Goal: Information Seeking & Learning: Learn about a topic

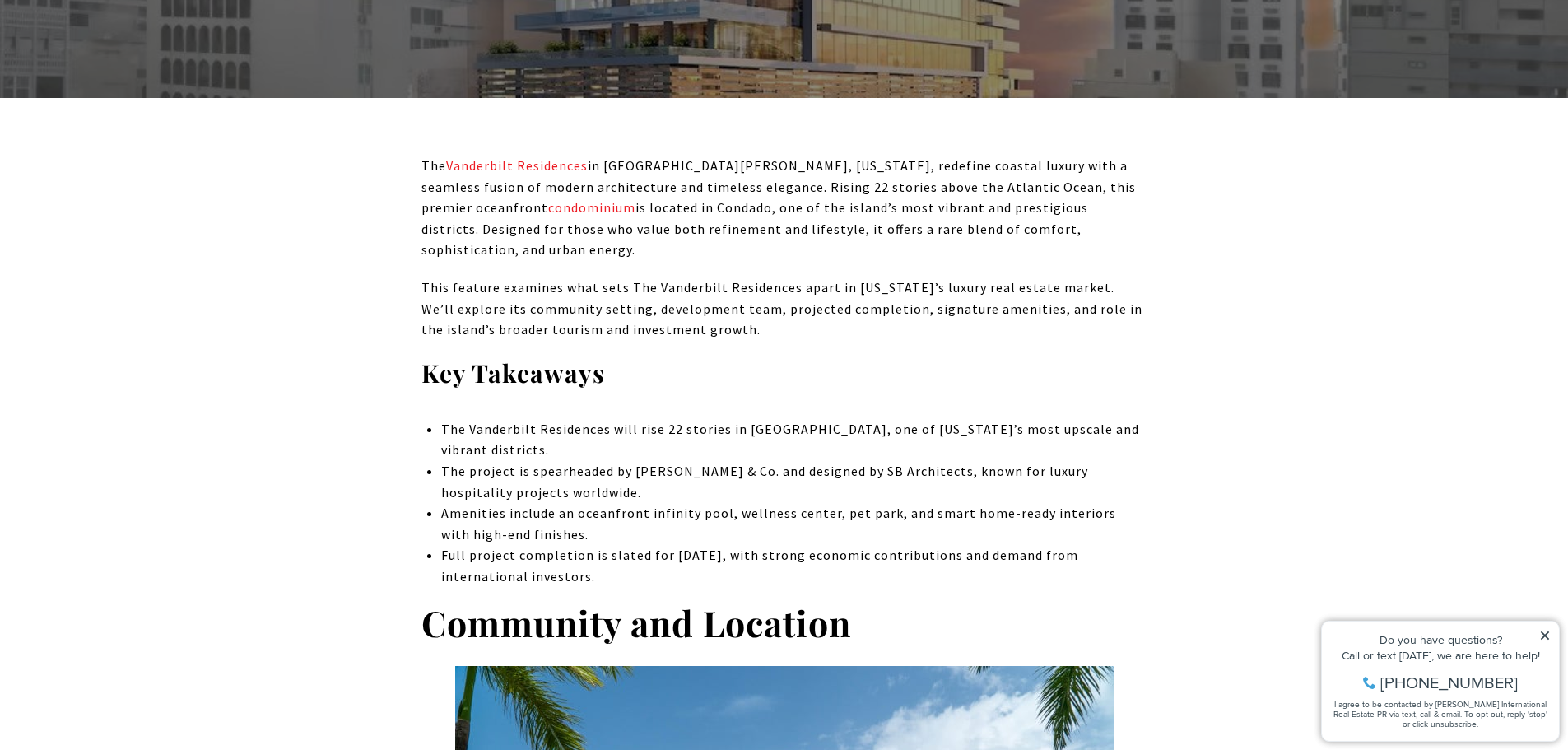
scroll to position [823, 0]
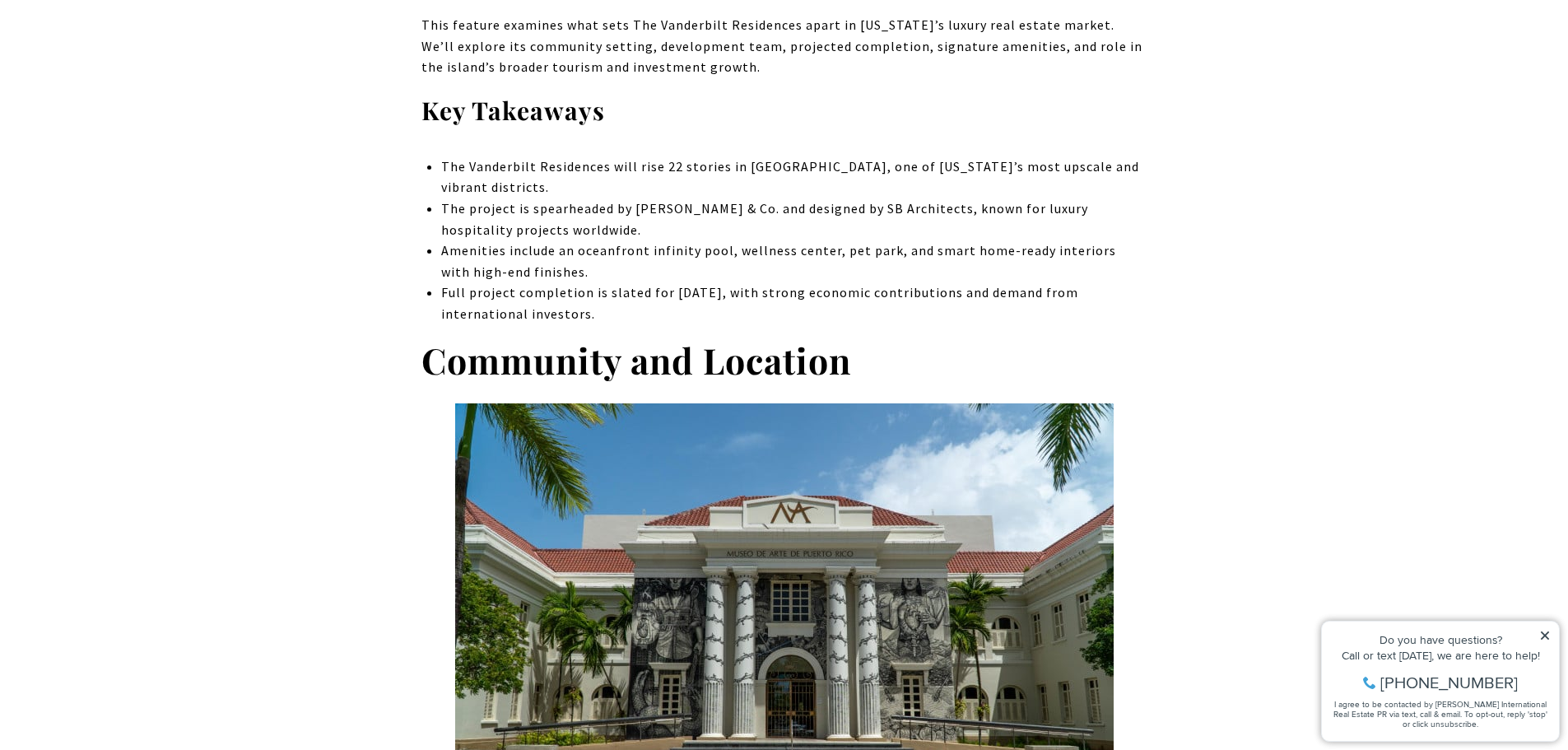
click at [818, 157] on p "The Vanderbilt Residences will rise 22 stories in [GEOGRAPHIC_DATA], one of [US…" at bounding box center [794, 177] width 706 height 42
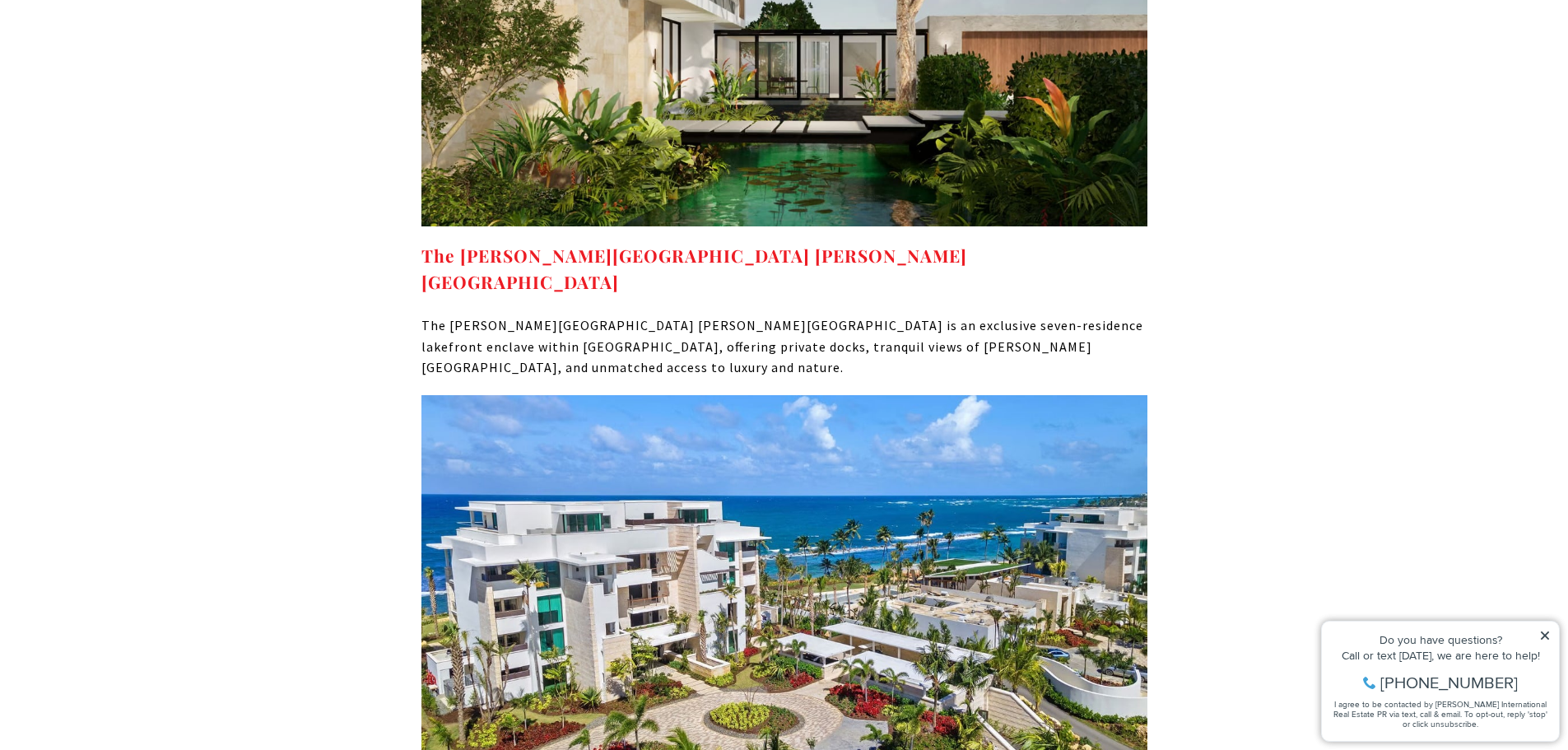
scroll to position [6997, 0]
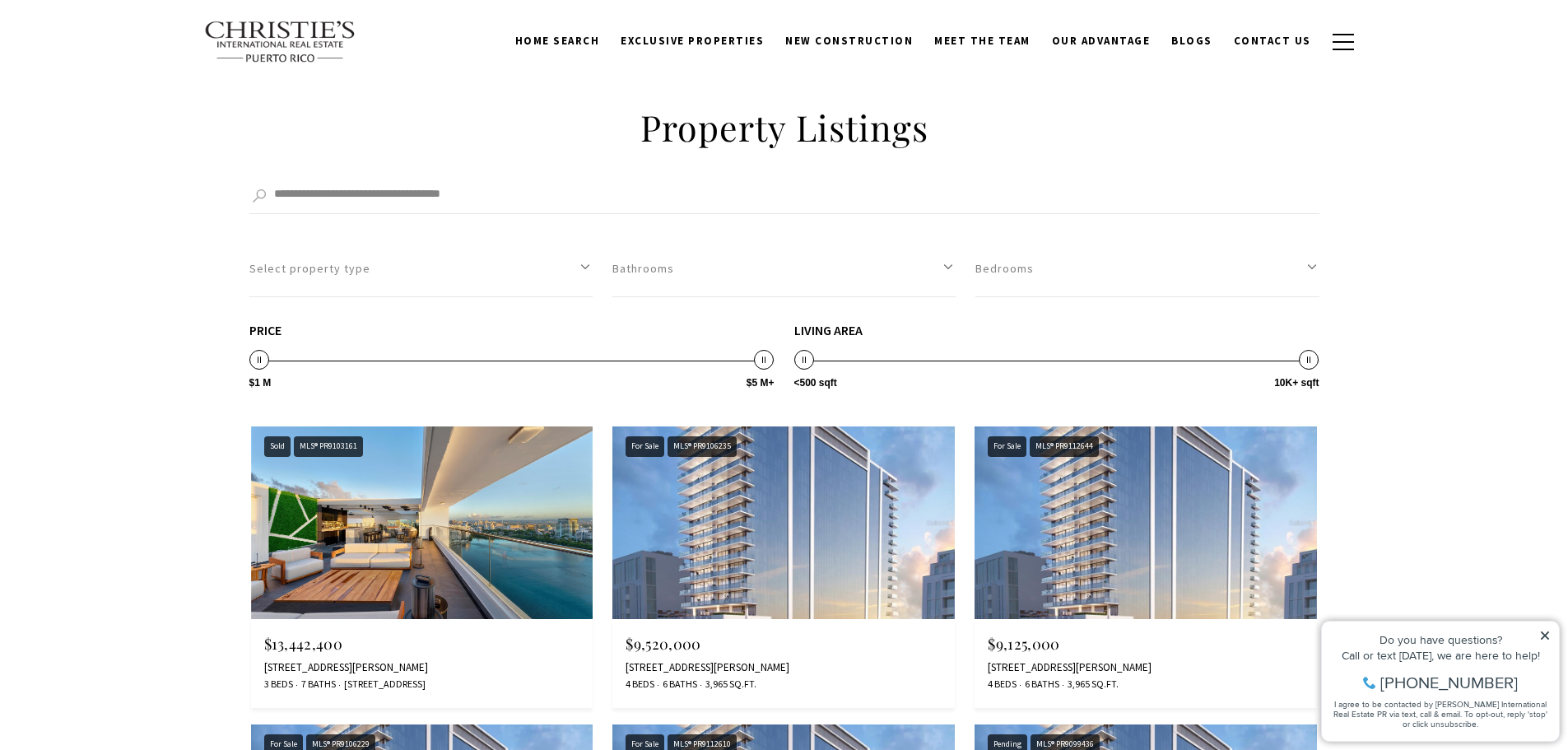
scroll to position [2964, 0]
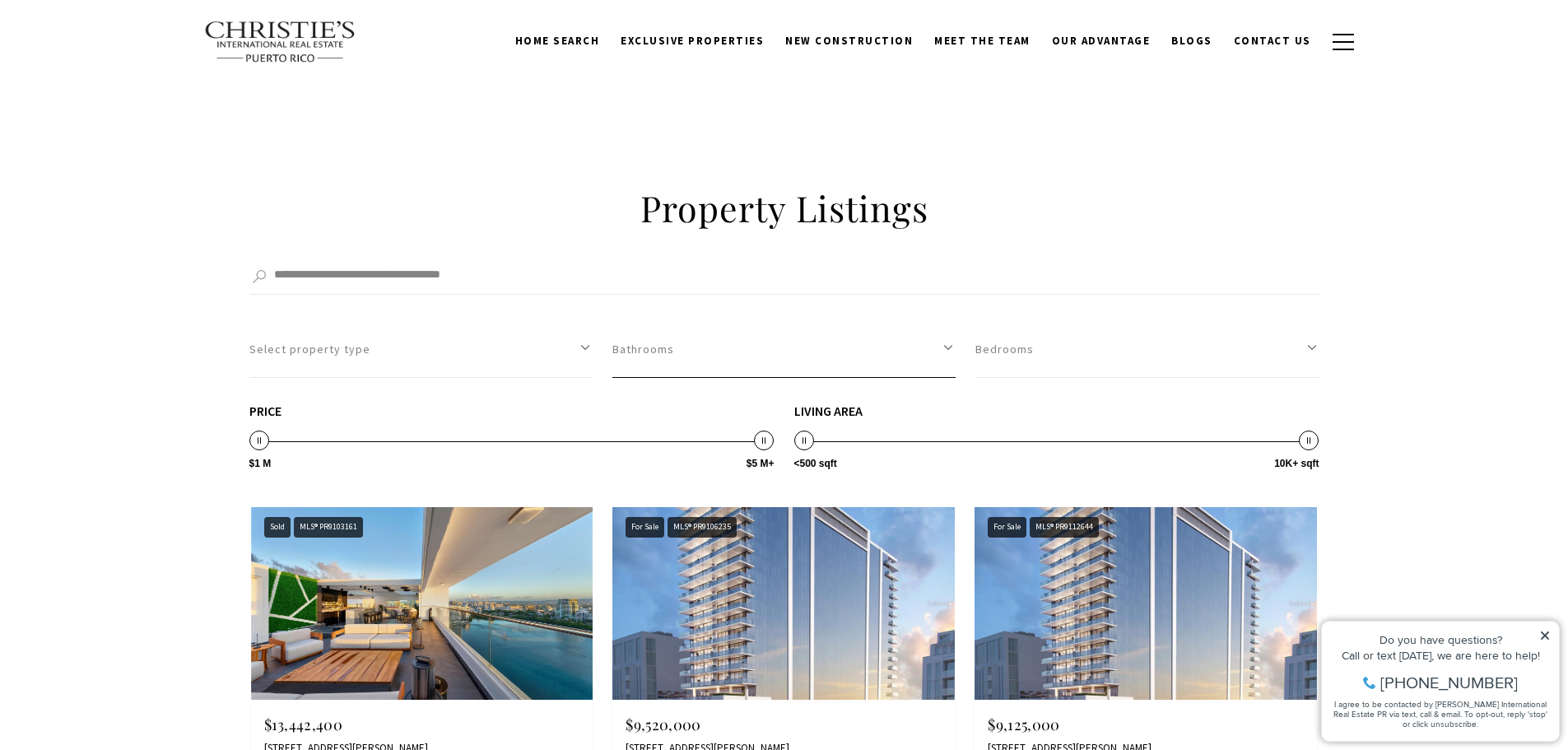
click at [710, 358] on button "Bathrooms" at bounding box center [784, 349] width 343 height 57
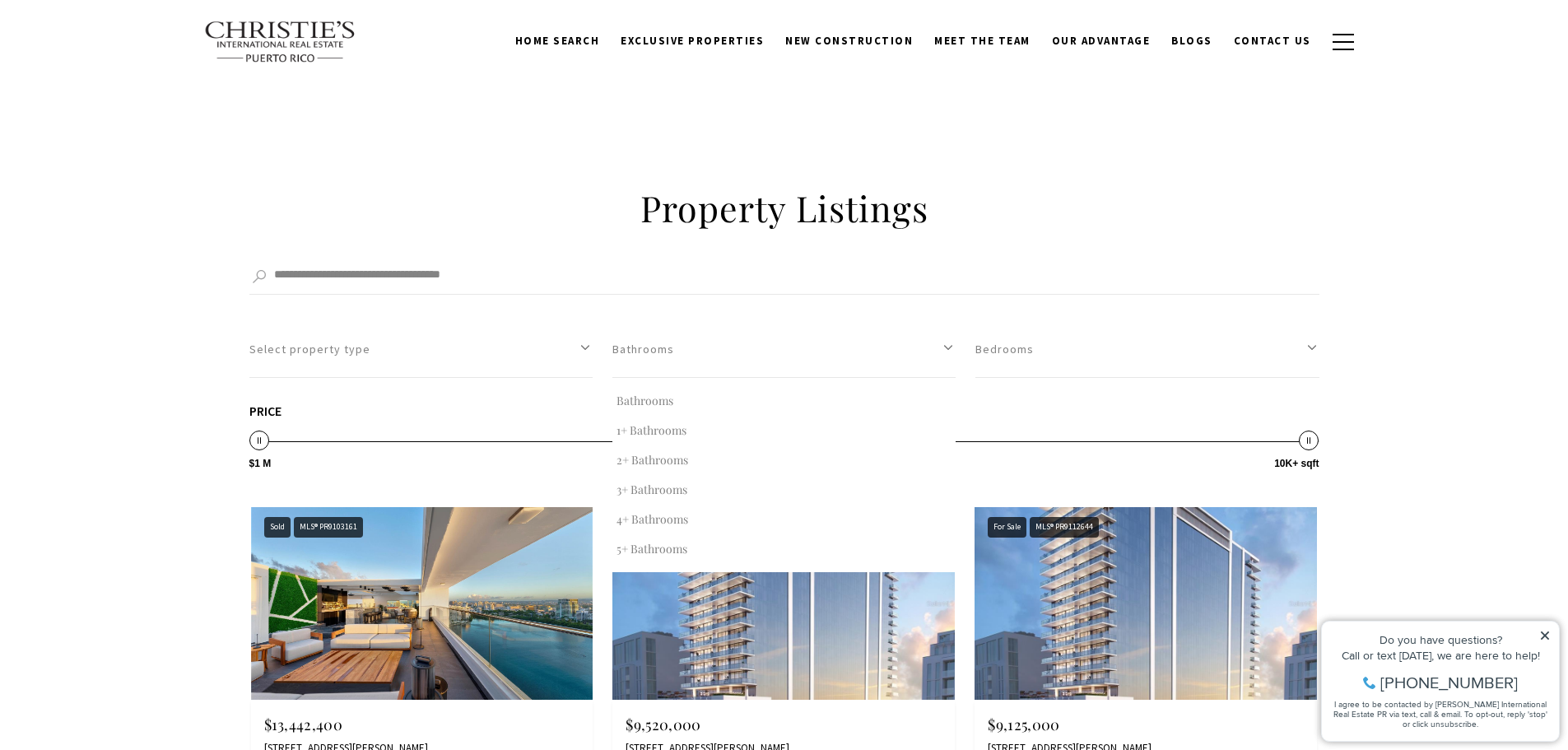
click at [681, 462] on button "2+ Bathrooms" at bounding box center [784, 460] width 343 height 30
select select "*"
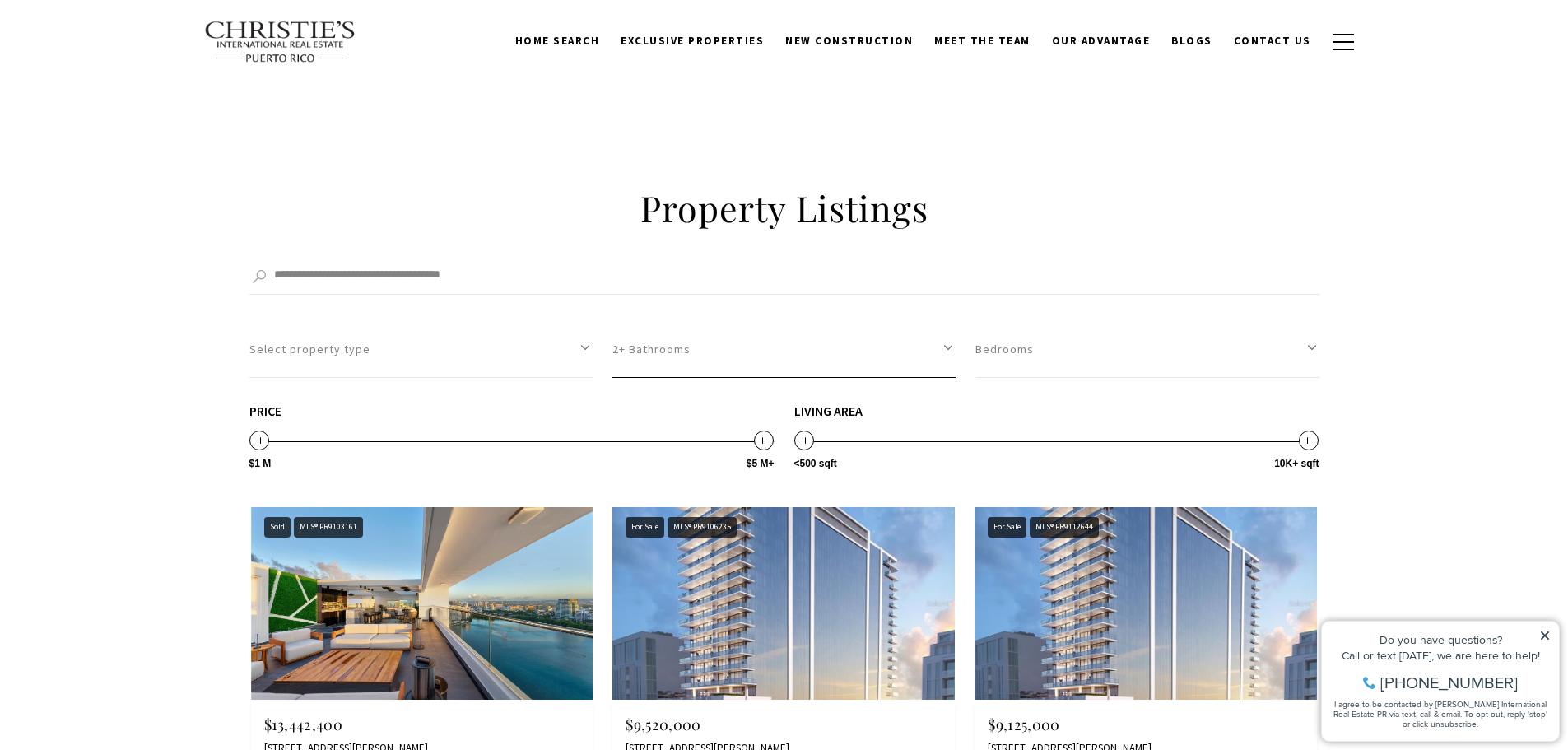
click at [709, 344] on button "2+ Bathrooms" at bounding box center [784, 349] width 343 height 57
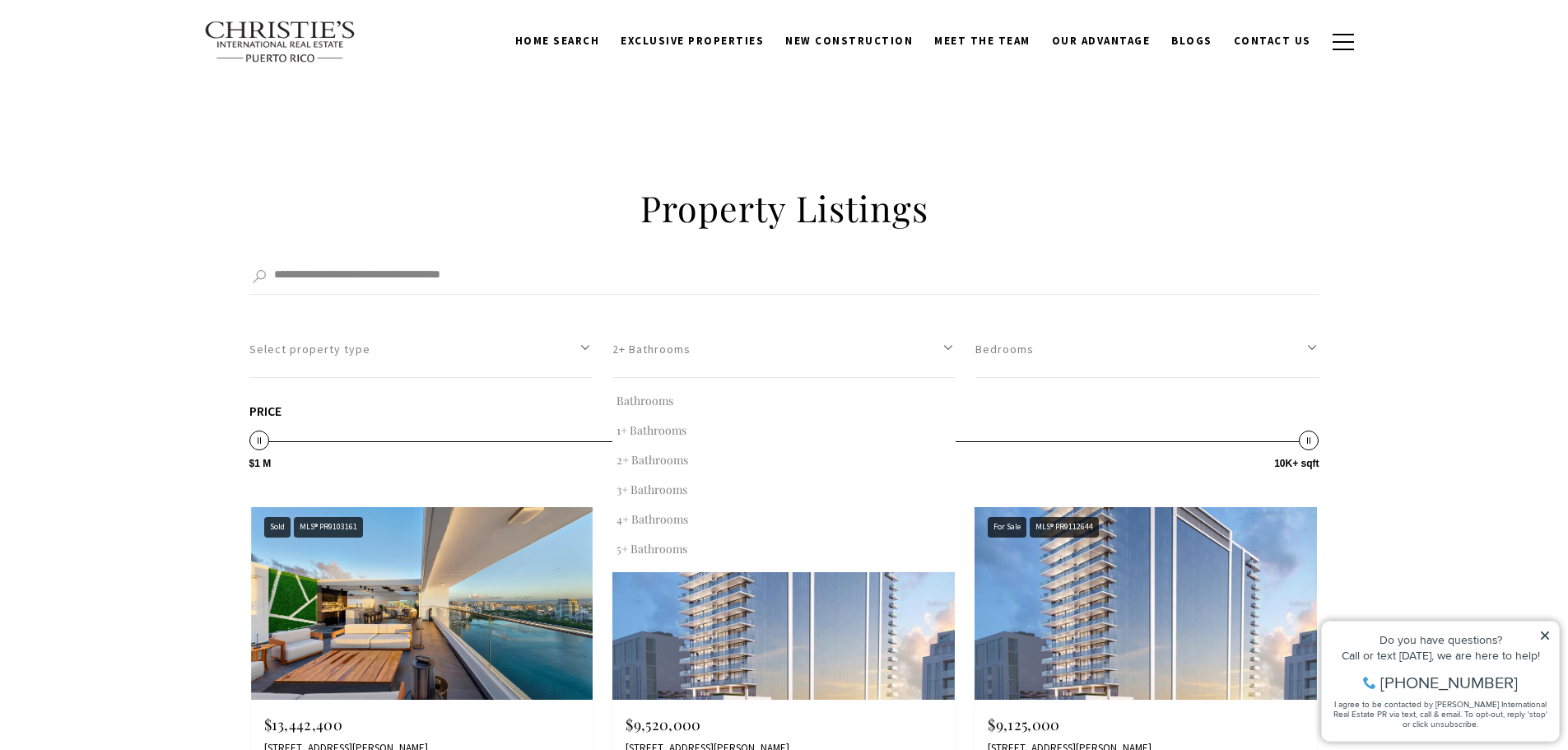
click at [645, 401] on button "Bathrooms" at bounding box center [784, 401] width 343 height 30
select select "Single select"
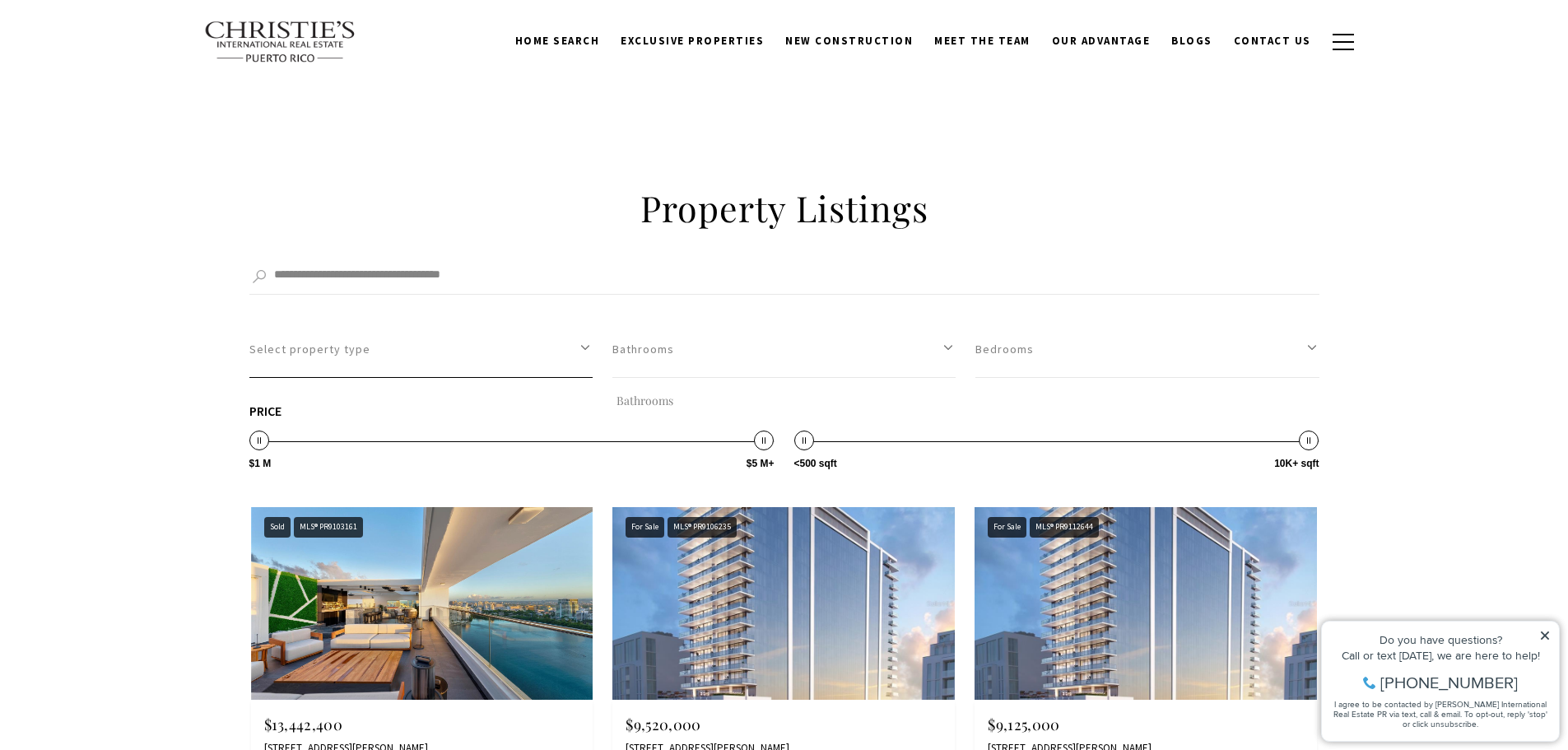
click at [500, 346] on button "Select property type" at bounding box center [421, 349] width 343 height 57
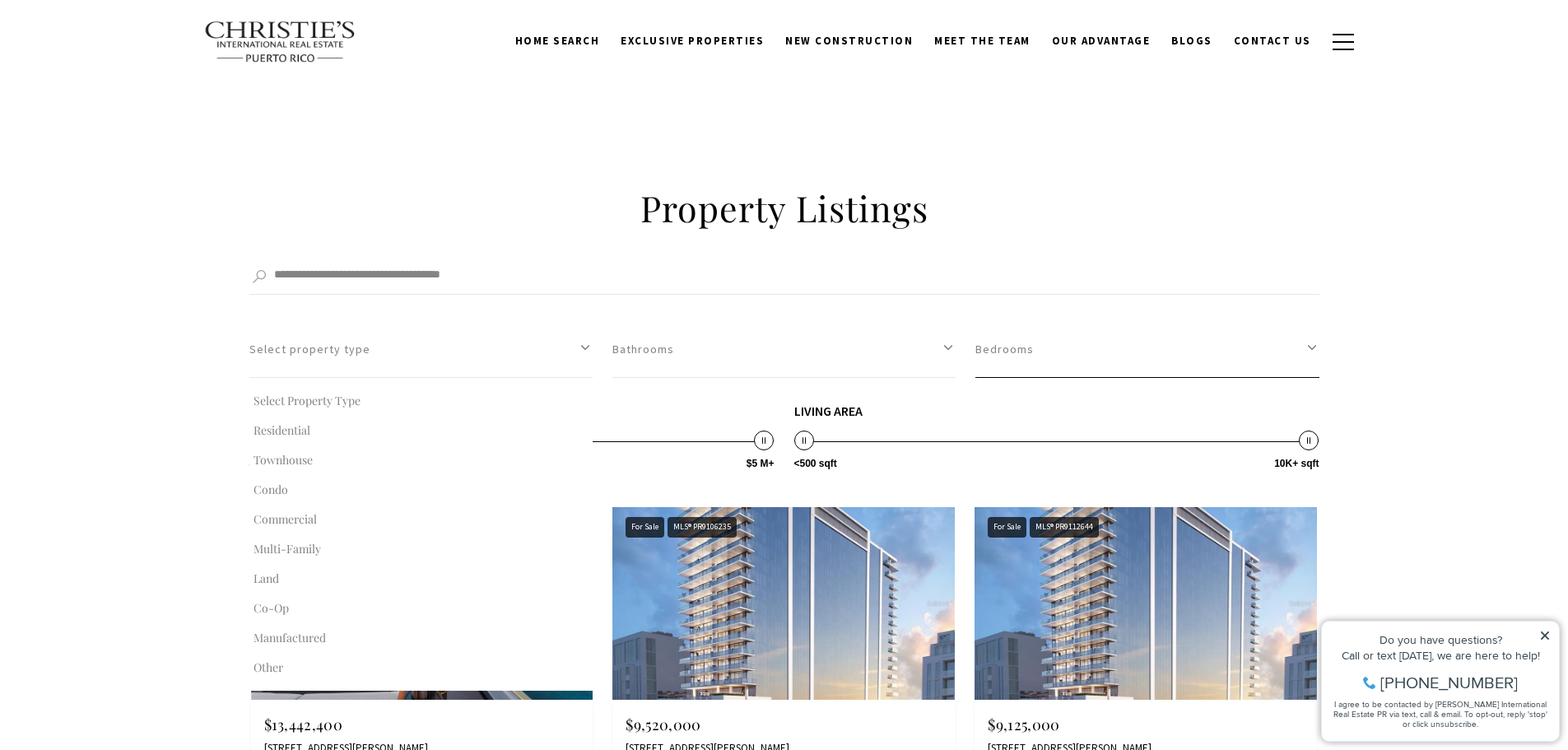
click at [1161, 366] on button "Bedrooms" at bounding box center [1146, 349] width 343 height 57
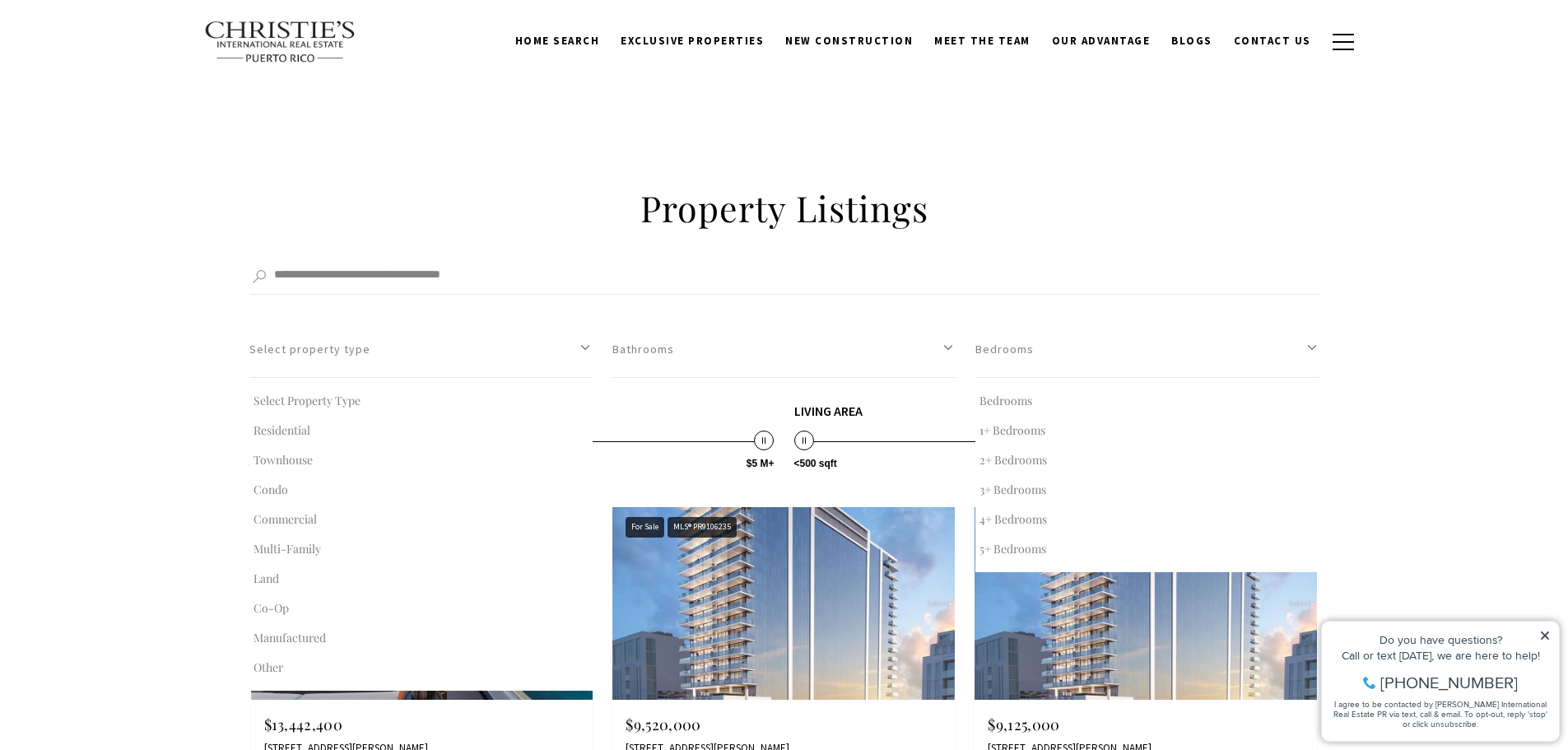
click at [1065, 462] on button "2+ Bedrooms" at bounding box center [1146, 460] width 343 height 30
select select "*"
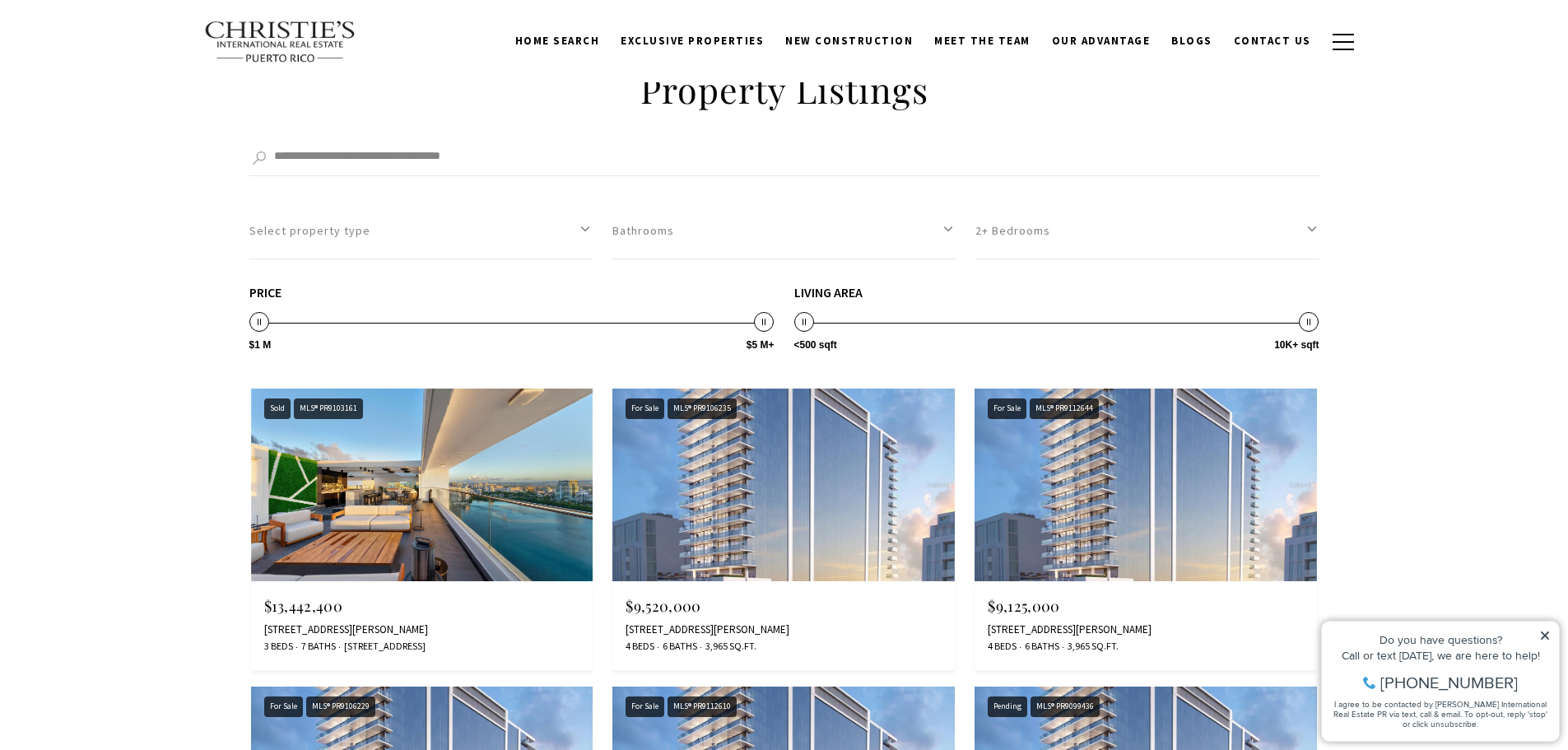
scroll to position [3211, 0]
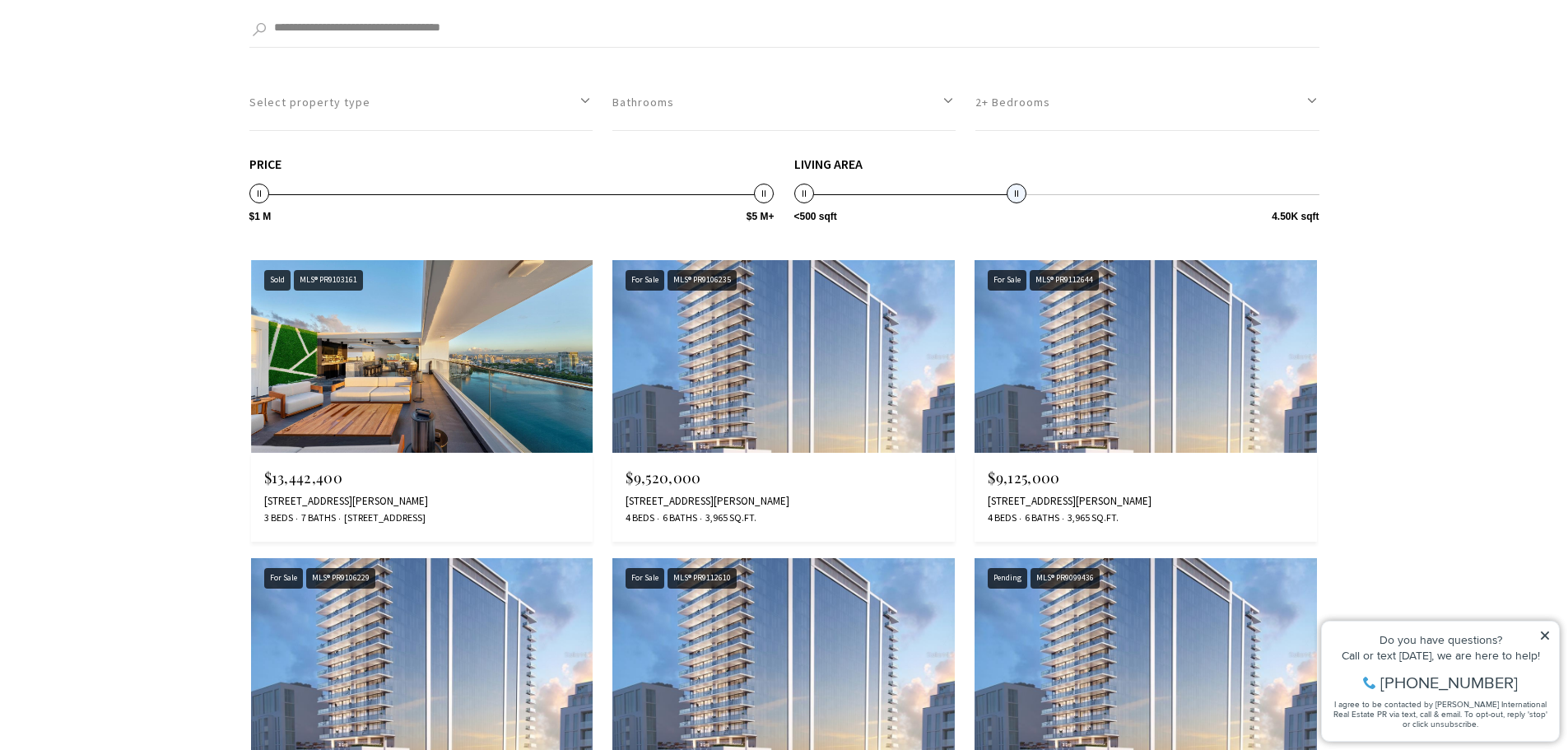
drag, startPoint x: 1310, startPoint y: 196, endPoint x: 1022, endPoint y: 199, distance: 288.0
click at [1022, 199] on span at bounding box center [1017, 194] width 20 height 20
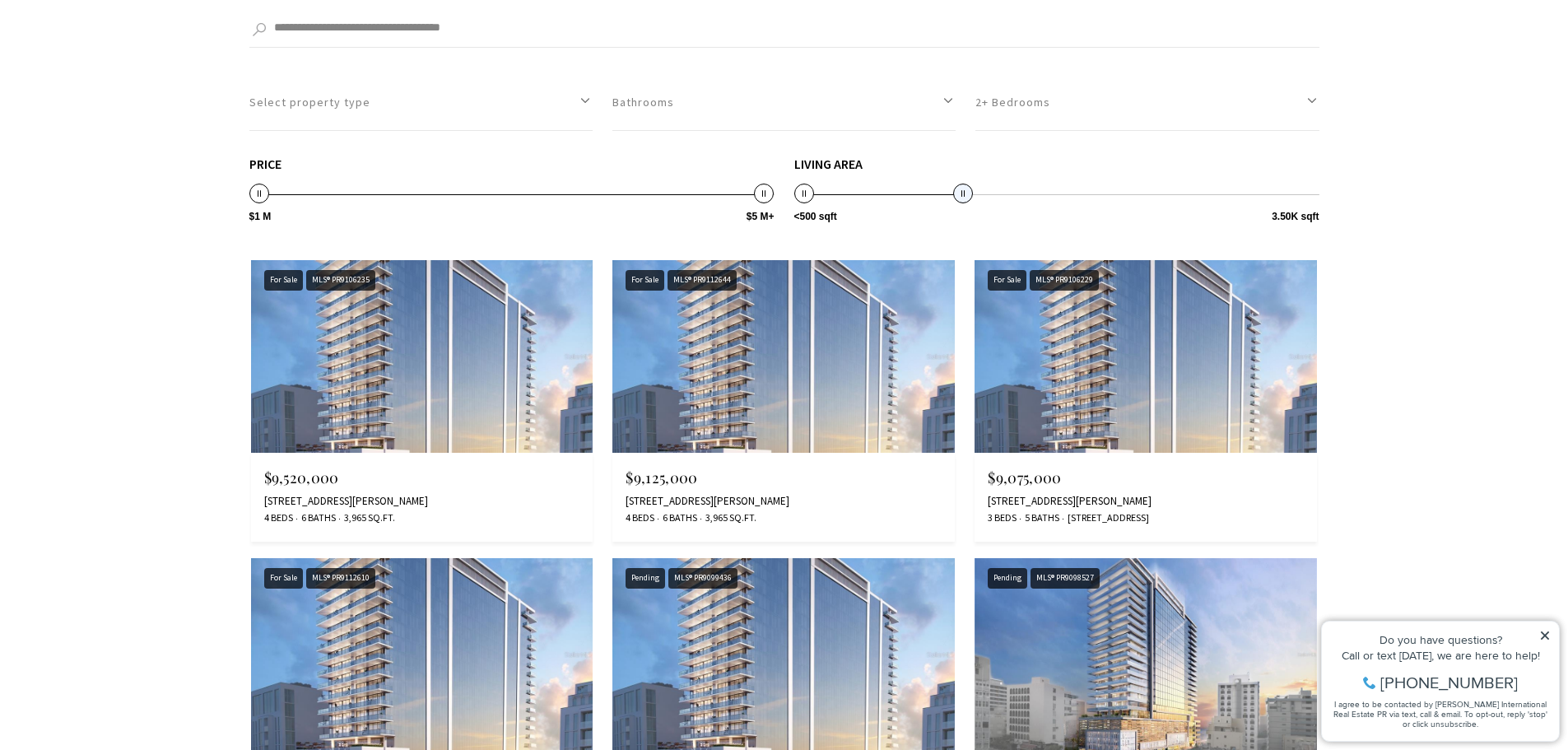
drag, startPoint x: 1020, startPoint y: 195, endPoint x: 963, endPoint y: 204, distance: 57.7
click at [963, 204] on div "Living Area <500 sqft 10K+ sqft <500 sqft 3.50K sqft <500 sqft — 3.50K sqft ***…" at bounding box center [1057, 191] width 526 height 68
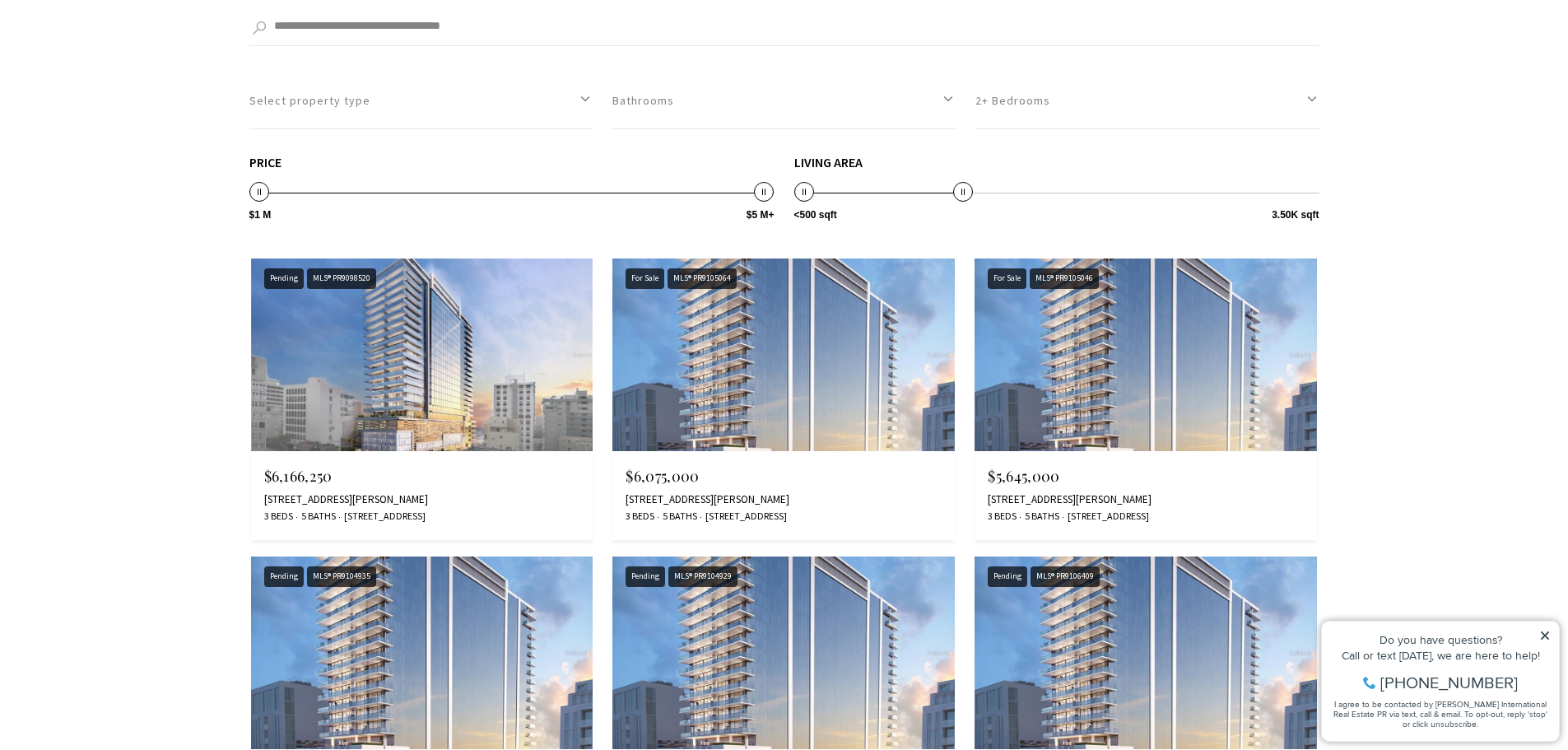
scroll to position [3211, 0]
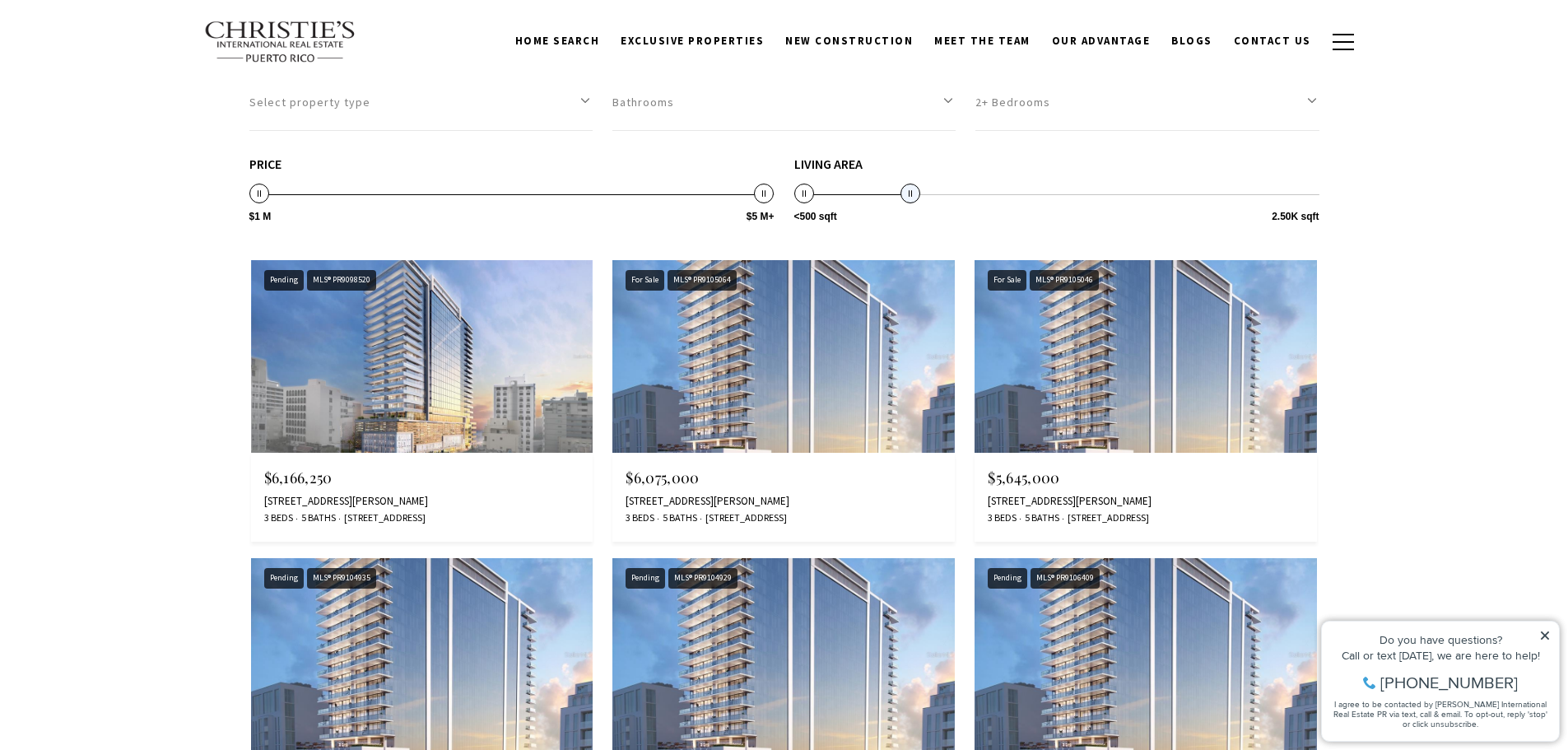
drag, startPoint x: 961, startPoint y: 196, endPoint x: 910, endPoint y: 205, distance: 51.8
click at [910, 205] on div "Living Area <500 sqft 10K+ sqft <500 sqft 2.50K sqft <500 sqft — 2.50K sqft ***…" at bounding box center [1057, 191] width 526 height 68
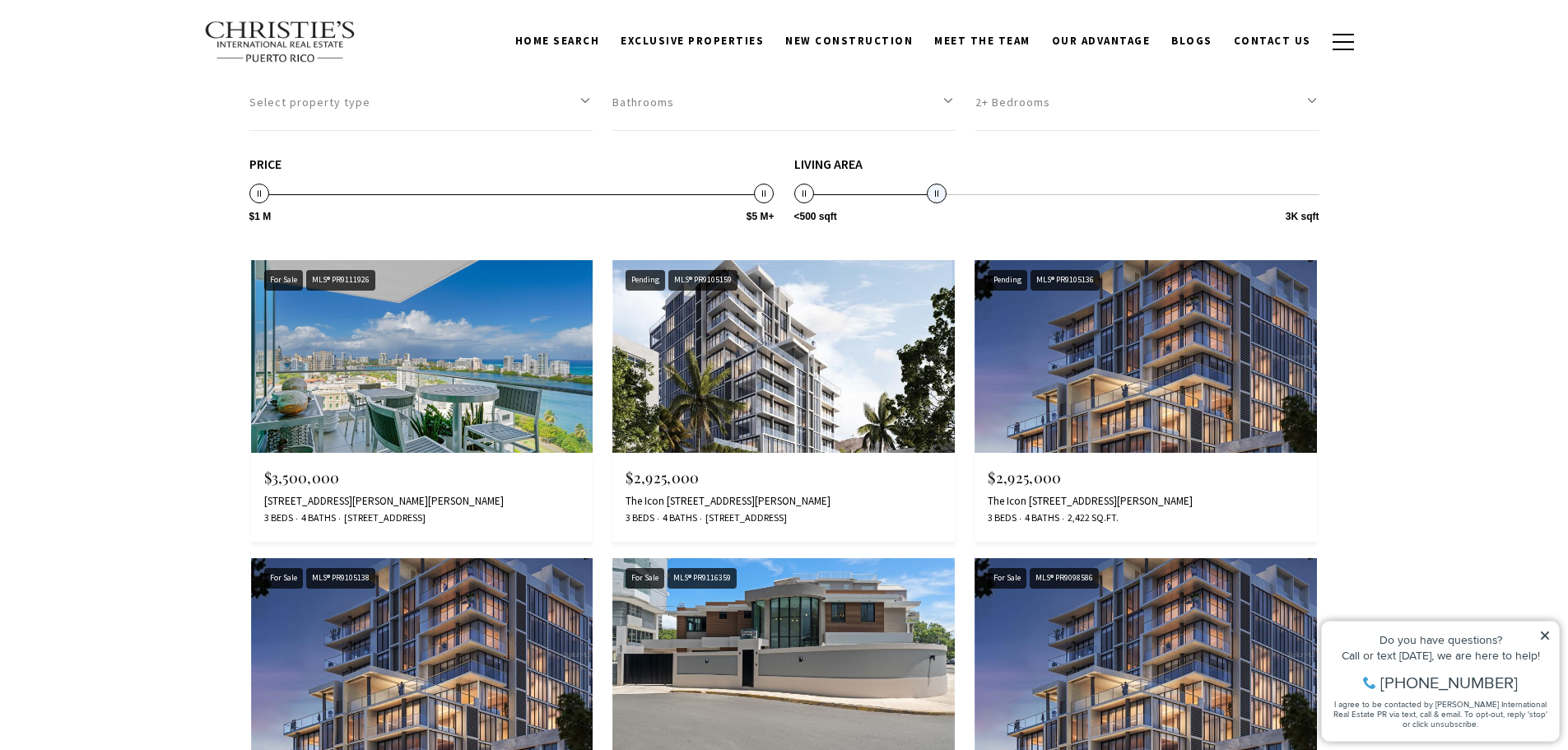
drag, startPoint x: 917, startPoint y: 193, endPoint x: 939, endPoint y: 202, distance: 23.8
click at [939, 202] on span at bounding box center [937, 194] width 20 height 20
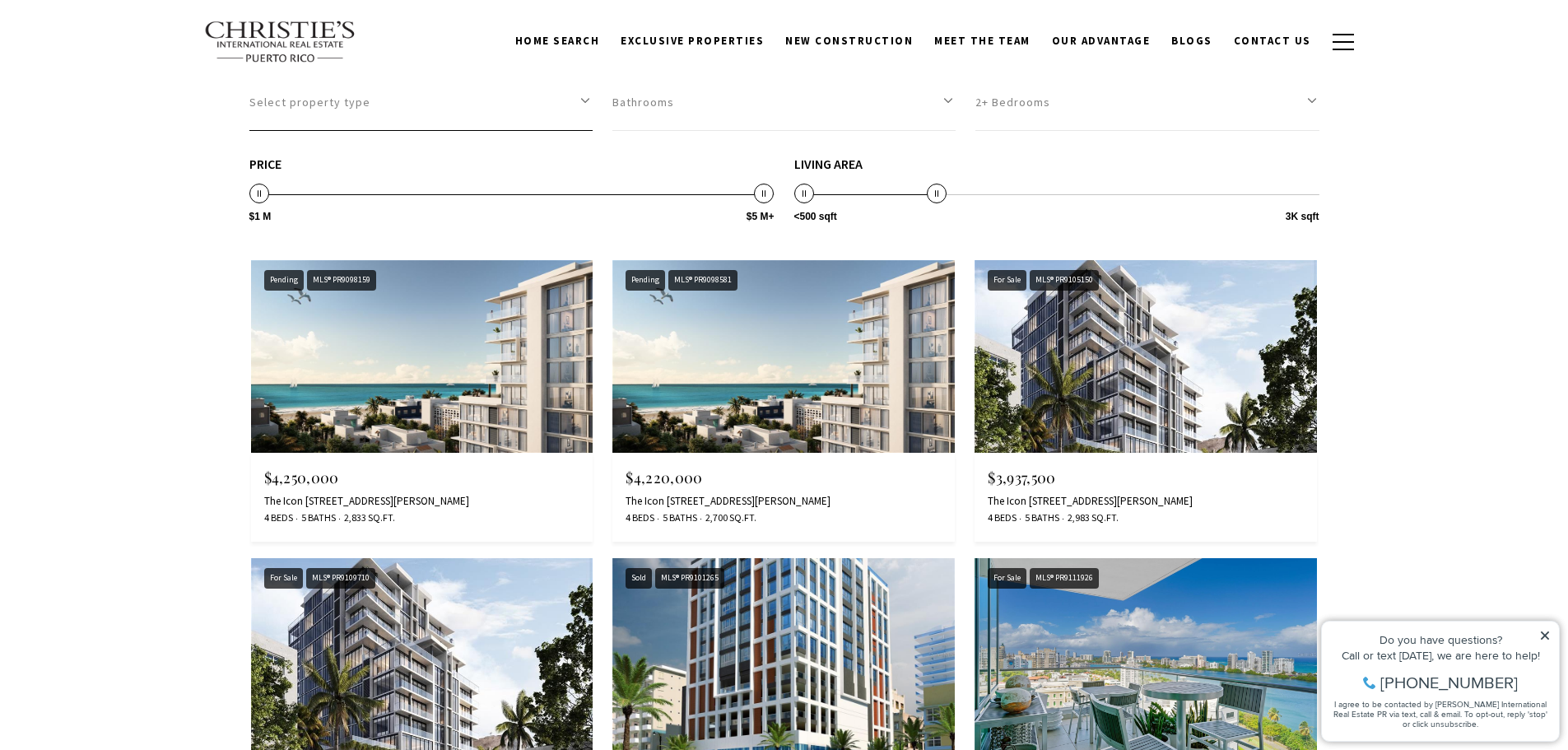
click at [581, 105] on button "Select property type" at bounding box center [421, 102] width 343 height 57
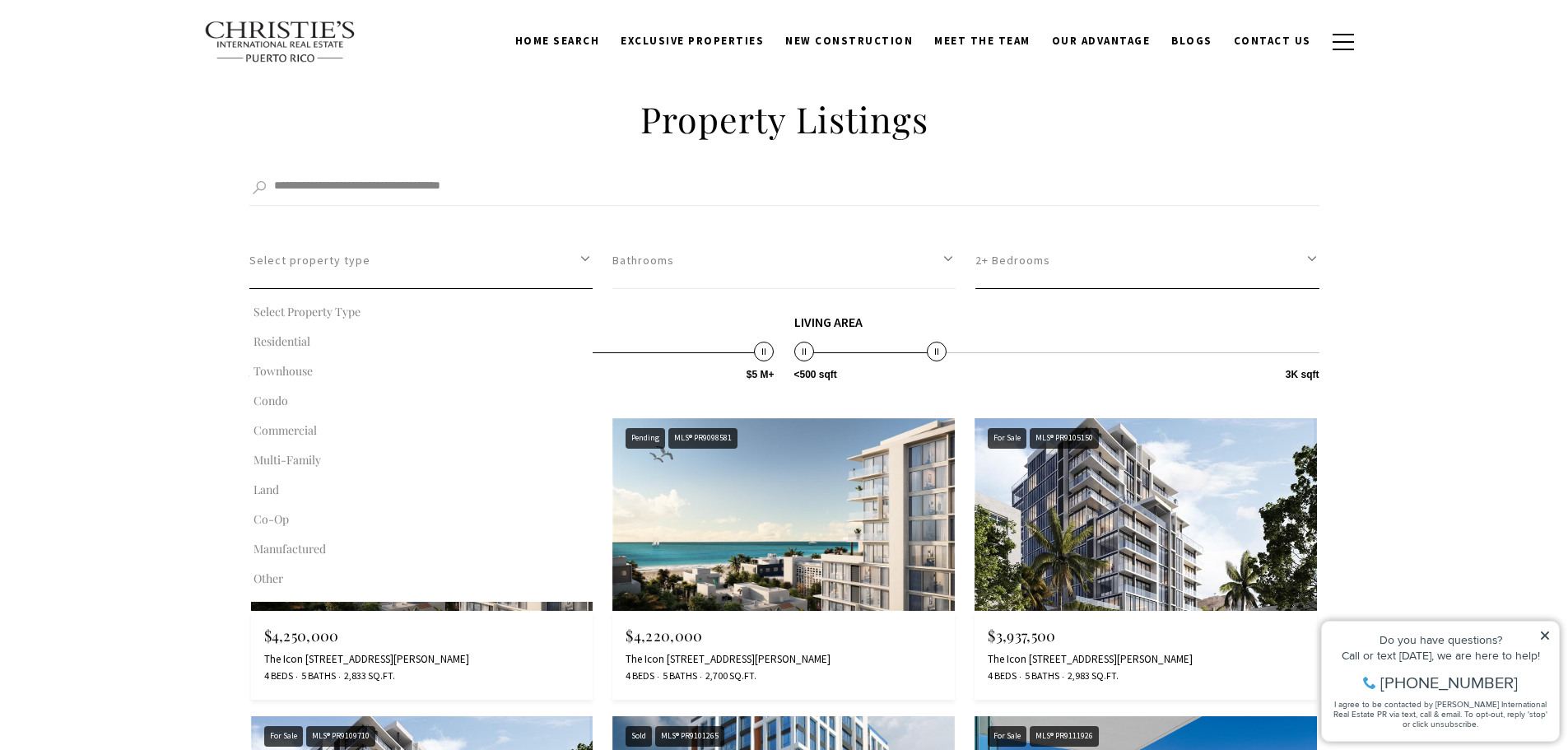
scroll to position [3046, 0]
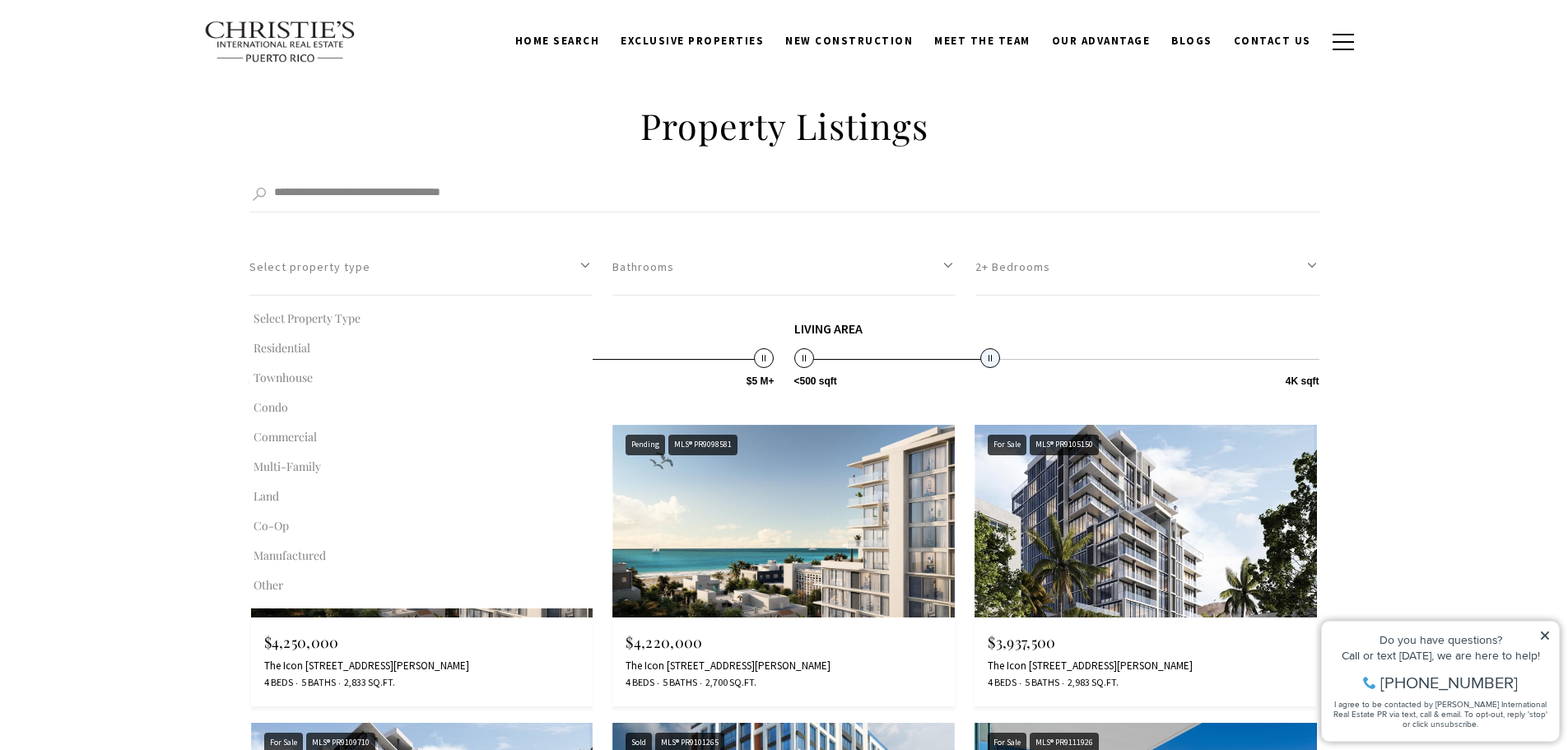
type input "********"
drag, startPoint x: 936, startPoint y: 361, endPoint x: 985, endPoint y: 356, distance: 49.3
click at [1004, 359] on span "<500 sqft 10K+ sqft <500 sqft 4K sqft <500 sqft — 4K sqft" at bounding box center [1057, 341] width 526 height 38
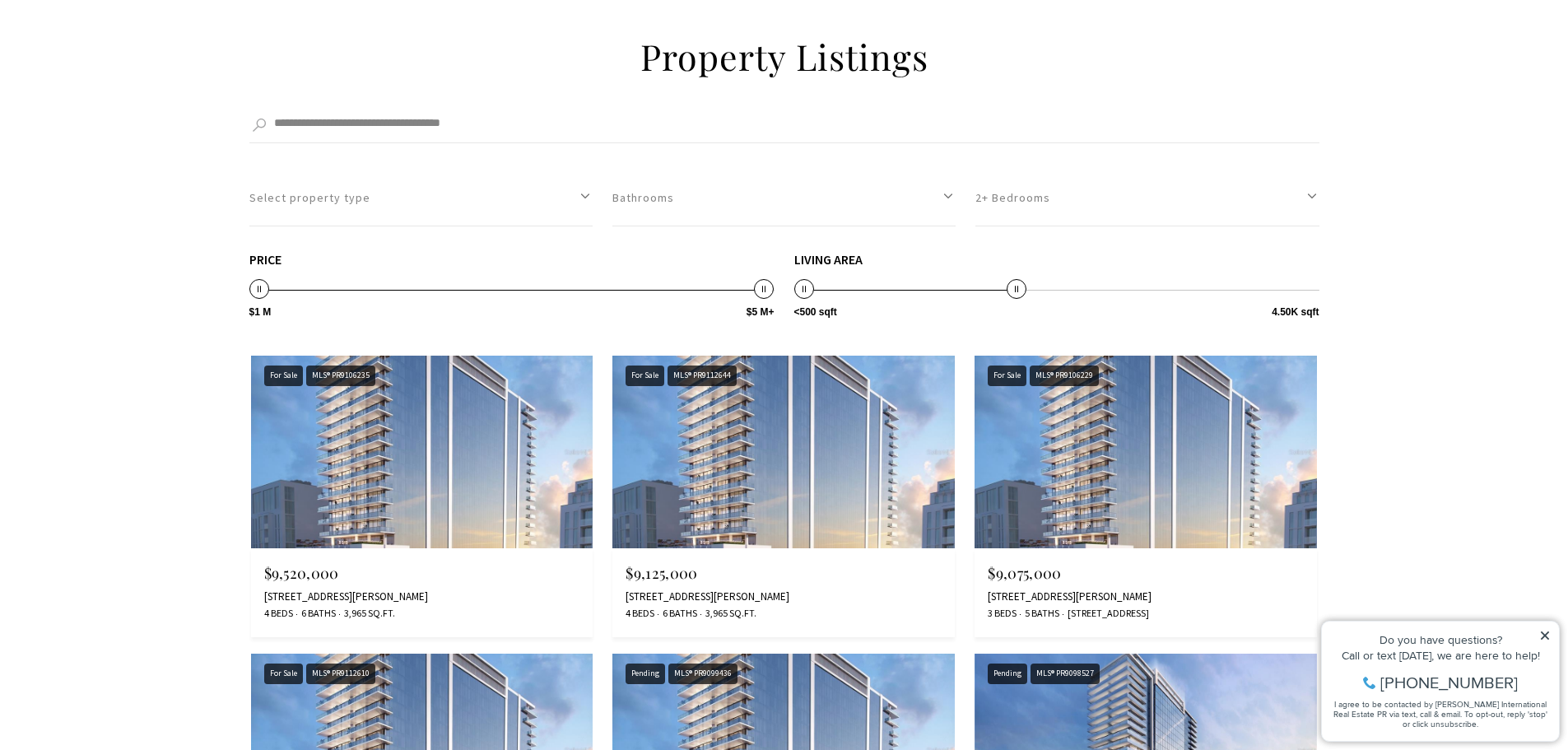
scroll to position [3211, 0]
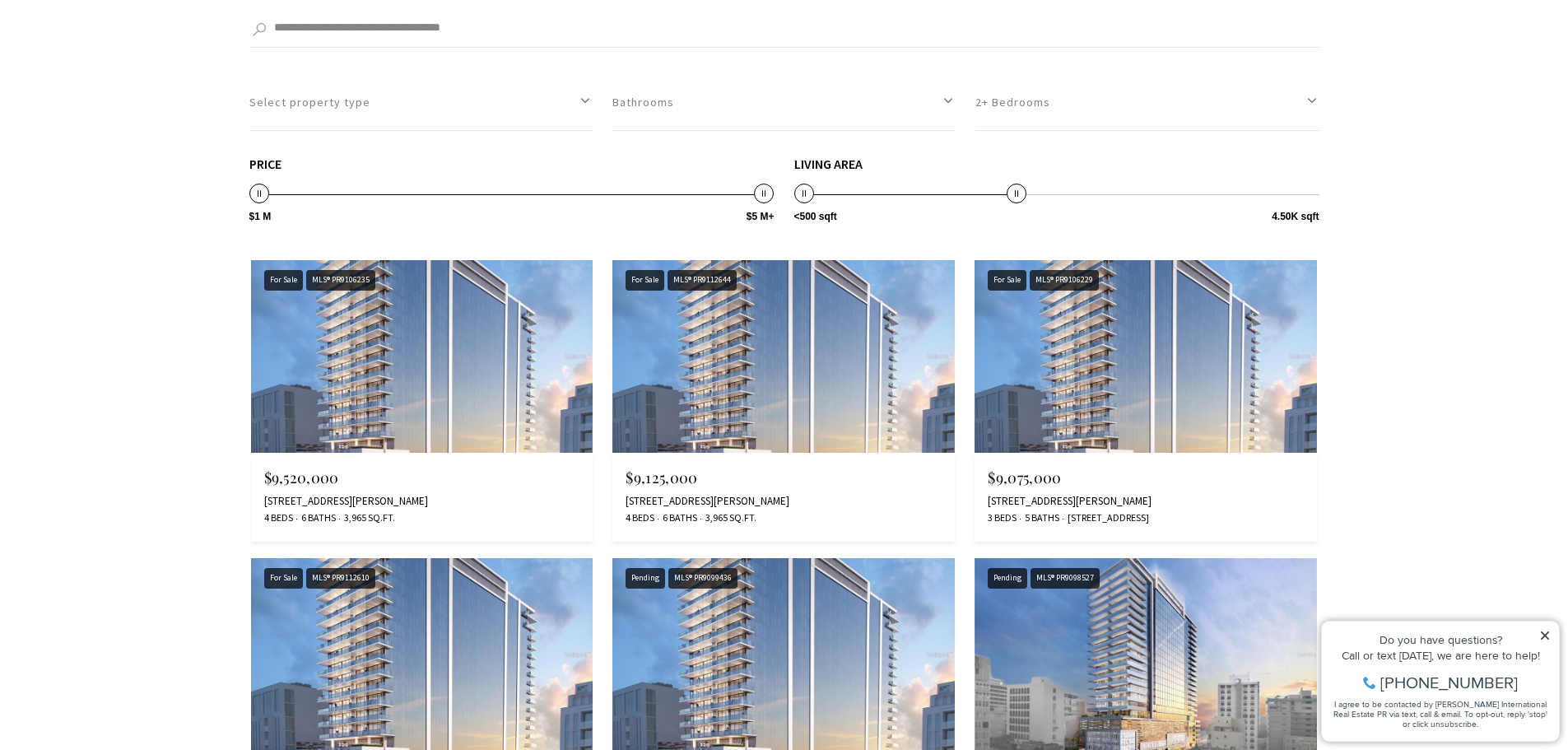
click at [408, 478] on h4 "$9,520,000" at bounding box center [422, 477] width 316 height 15
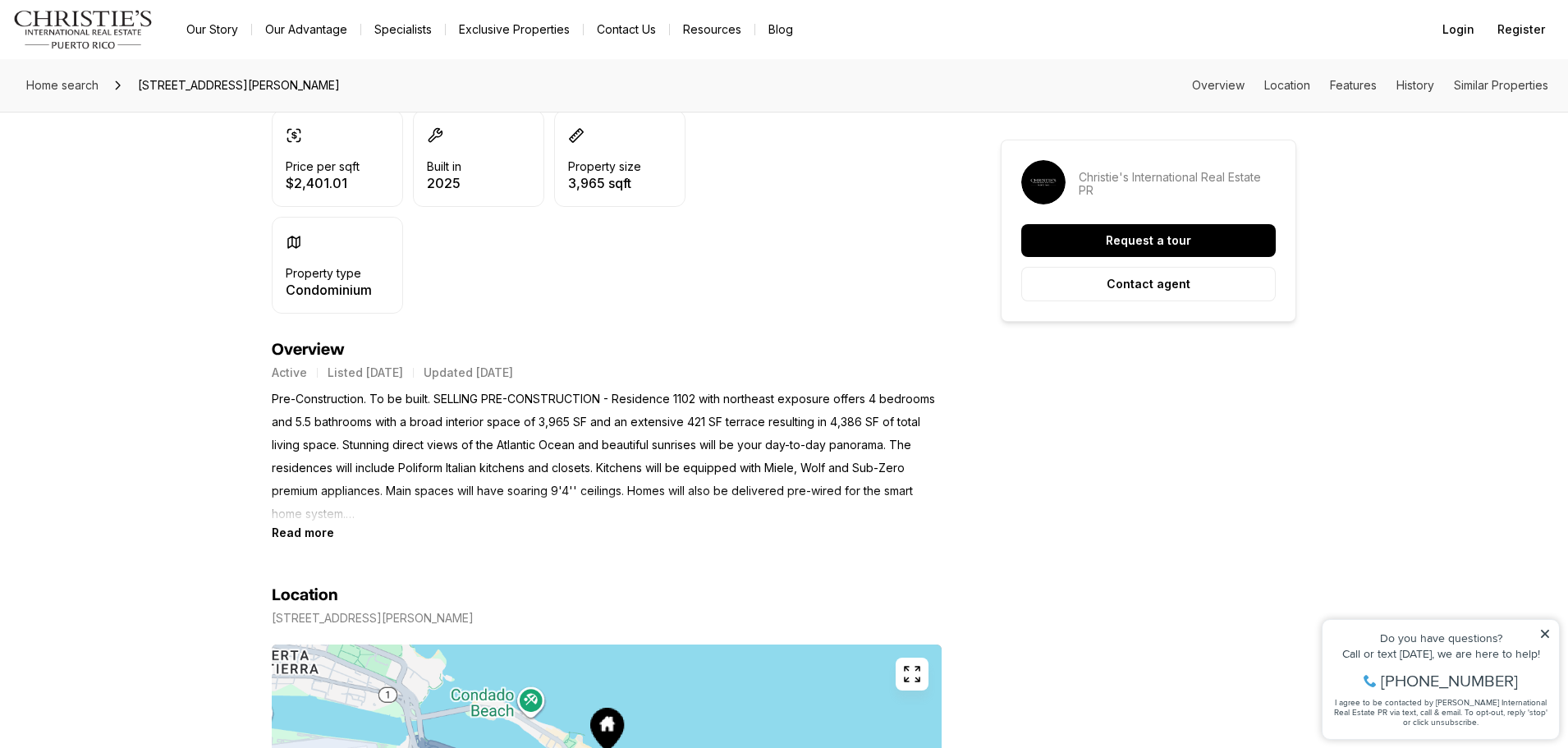
scroll to position [739, 0]
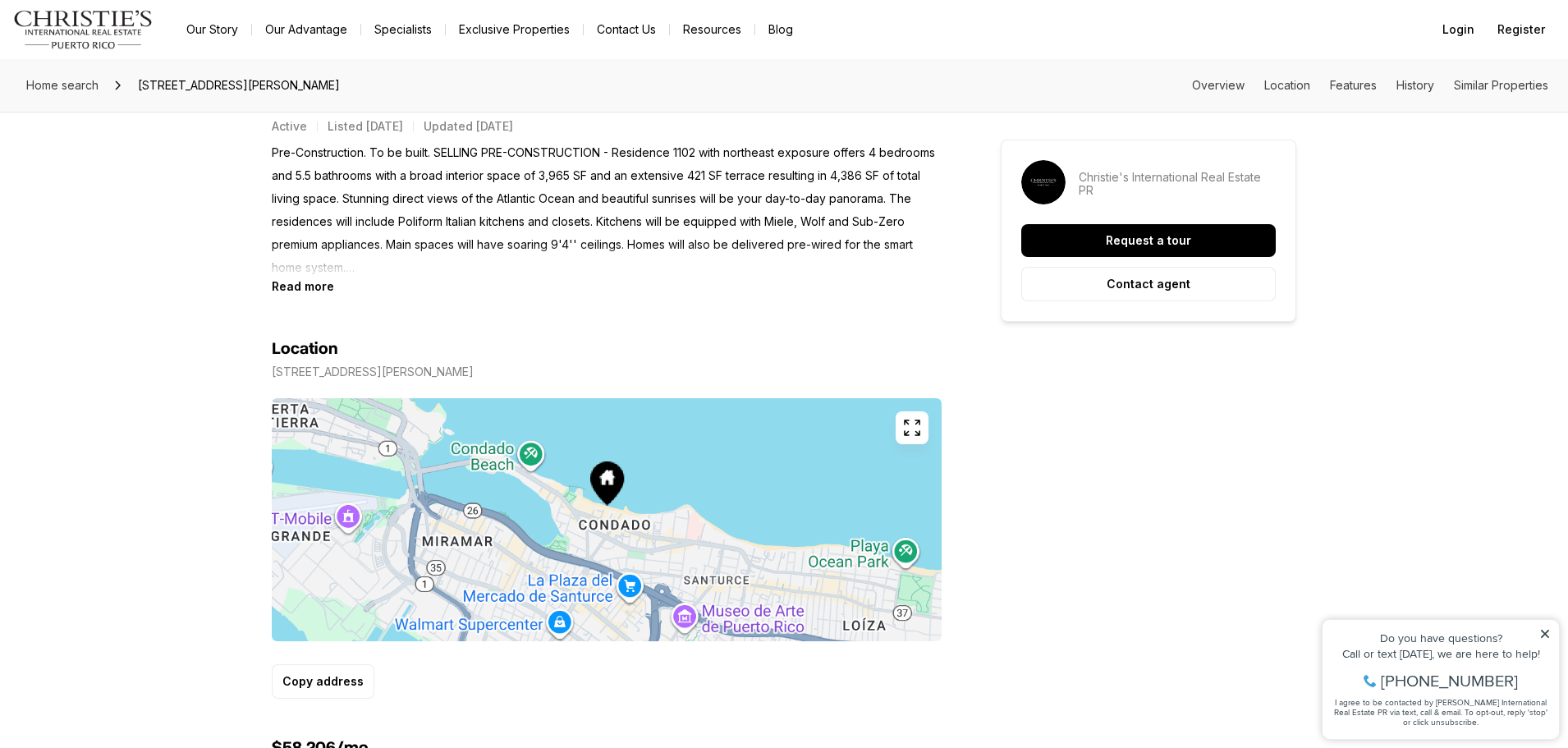
click at [474, 369] on p "1149 ASHFORD AVENUE VANDERBILT RESIDENCES #1602 SAN JUAN PR, 00907" at bounding box center [373, 372] width 202 height 14
drag, startPoint x: 272, startPoint y: 371, endPoint x: 551, endPoint y: 372, distance: 279.0
click at [474, 372] on p "1149 ASHFORD AVENUE VANDERBILT RESIDENCES #1602 SAN JUAN PR, 00907" at bounding box center [373, 372] width 202 height 14
copy p "1149 ASHFORD AVENUE VANDERBILT RESIDENCES"
